Goal: Register for event/course

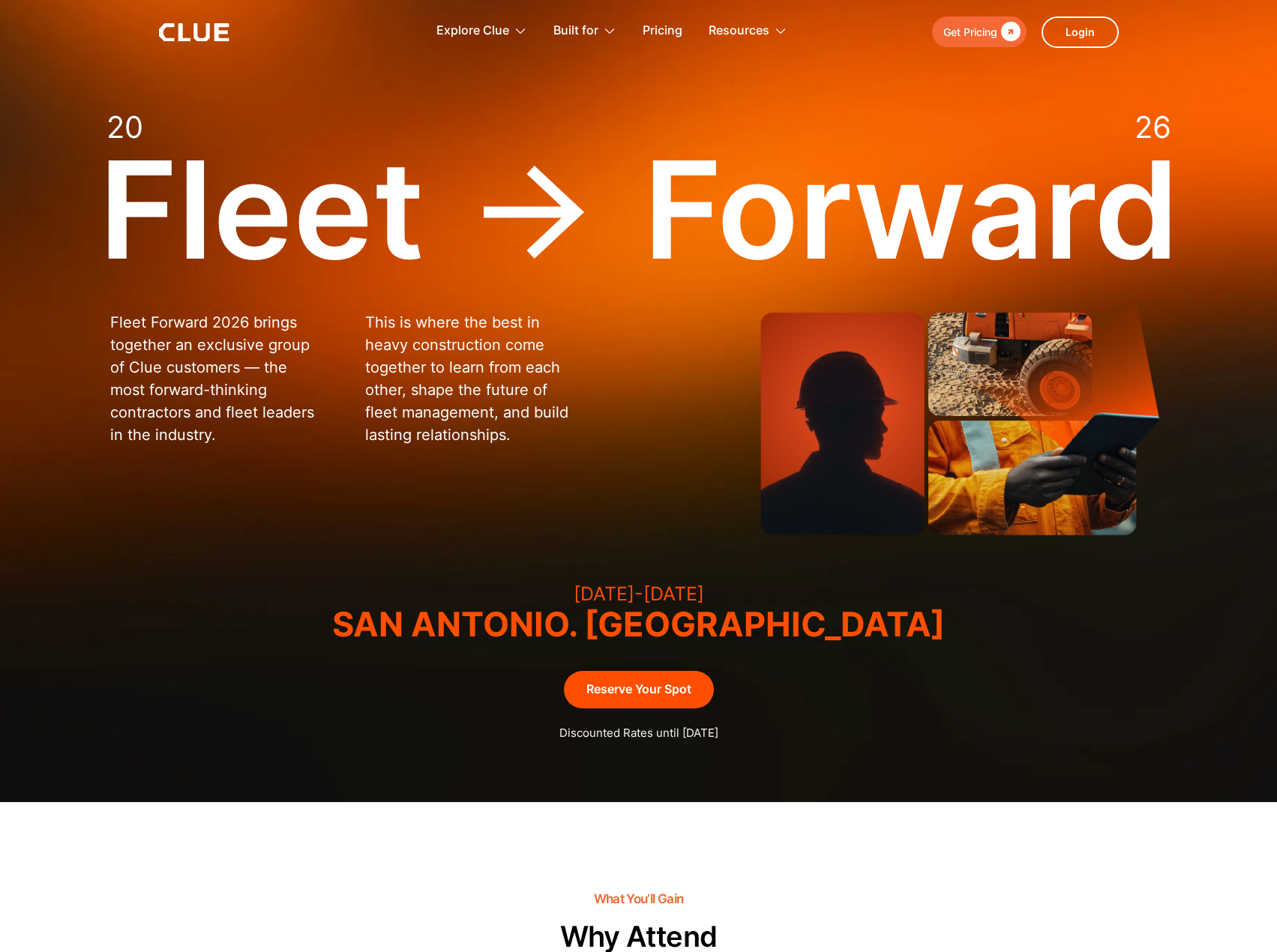
click at [656, 695] on link "Reserve Your Spot" at bounding box center [639, 690] width 150 height 37
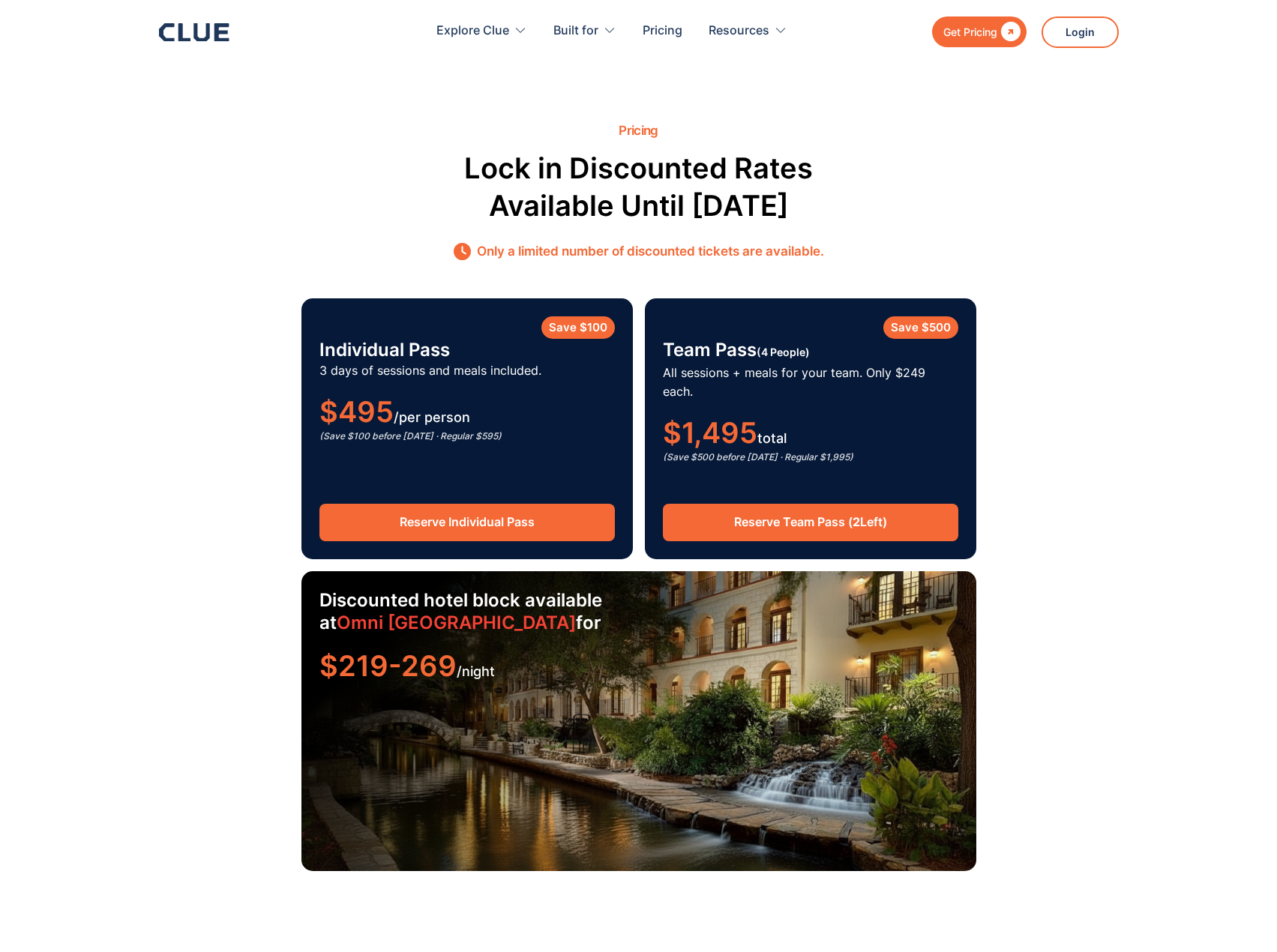
scroll to position [2158, 0]
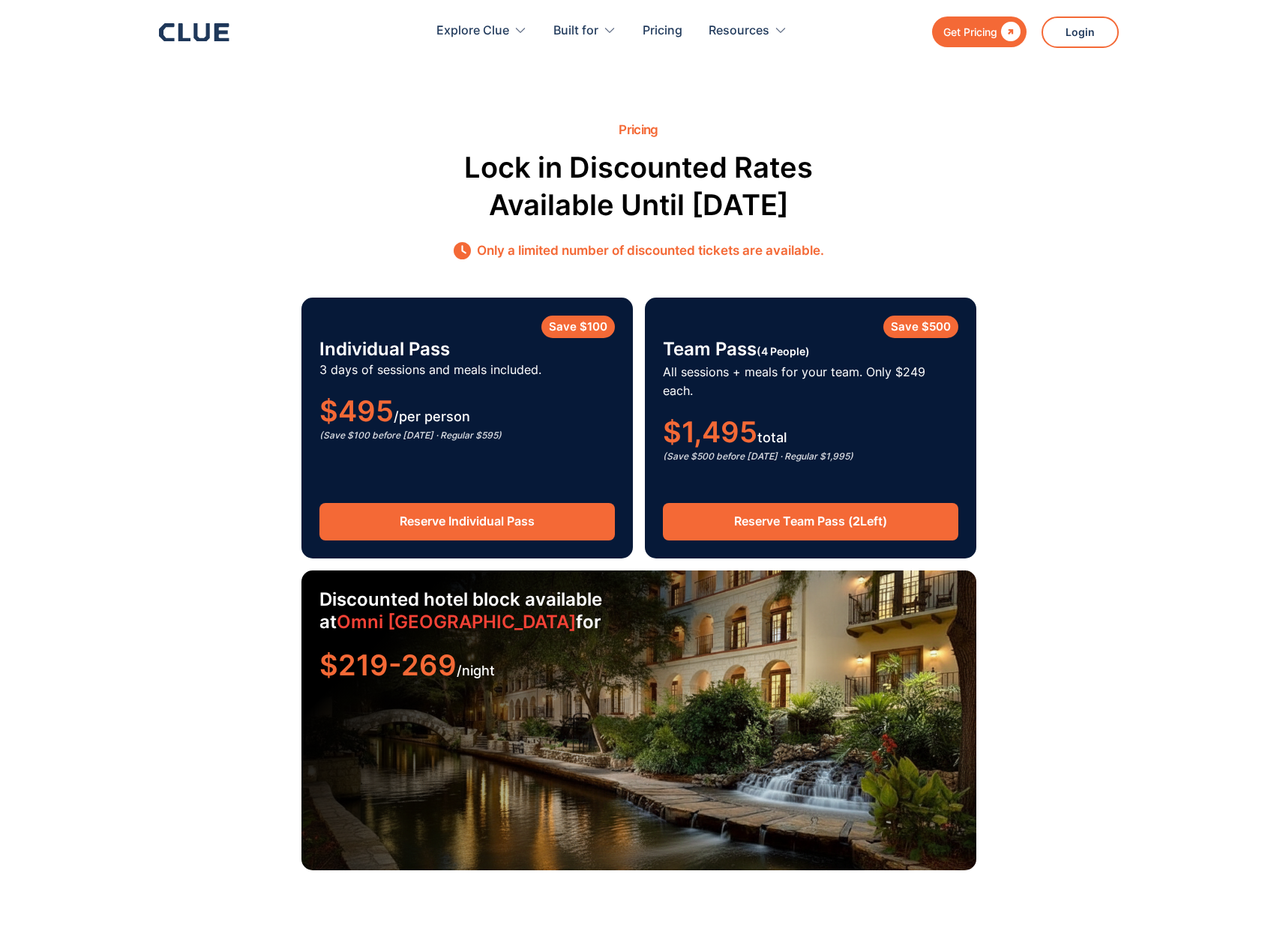
click at [443, 506] on link "Reserve Individual Pass" at bounding box center [466, 521] width 296 height 37
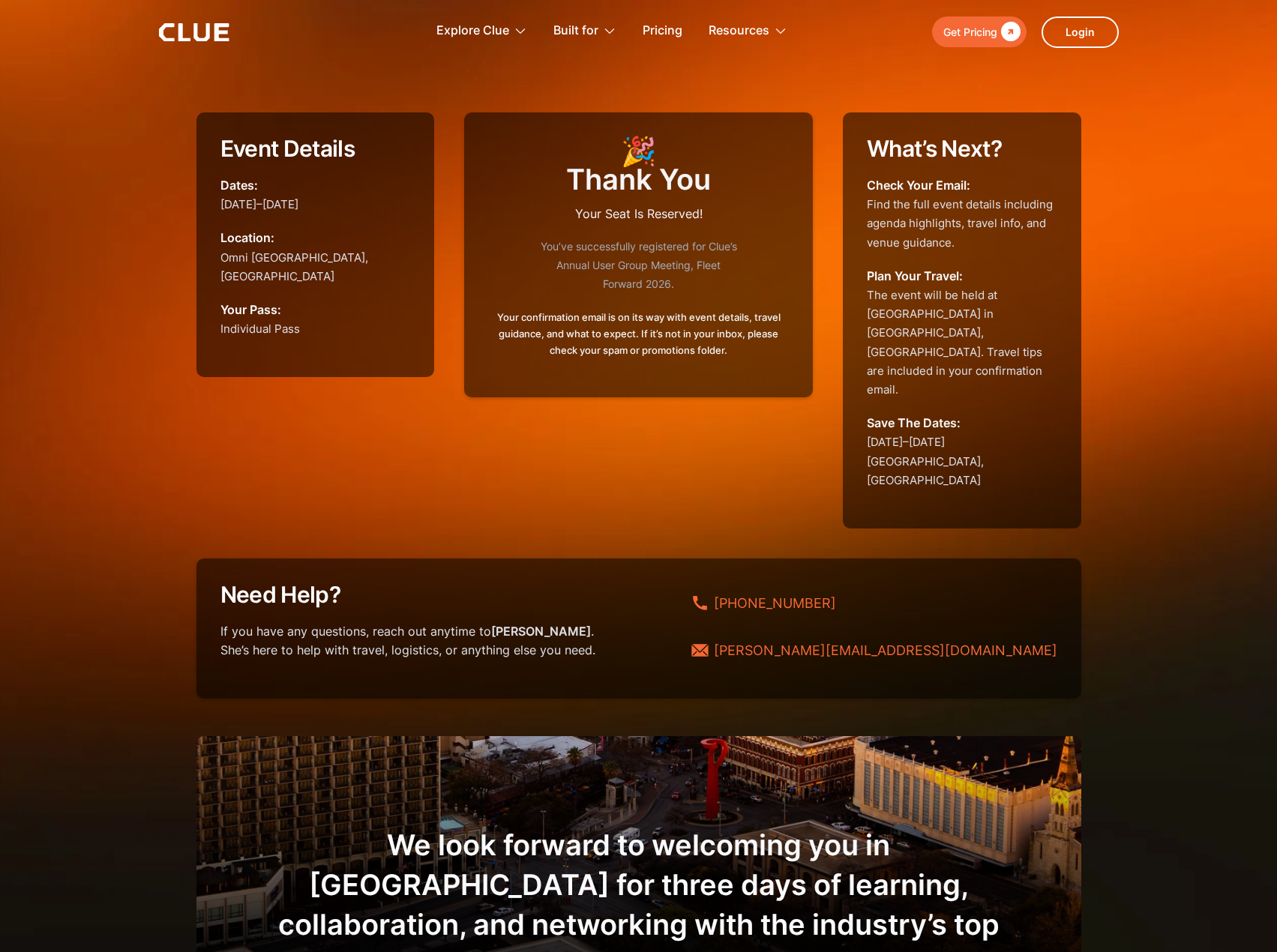
drag, startPoint x: 326, startPoint y: 274, endPoint x: 220, endPoint y: 257, distance: 107.4
click at [221, 257] on p "Location: Omni [GEOGRAPHIC_DATA],[GEOGRAPHIC_DATA]" at bounding box center [316, 257] width 191 height 57
